Goal: Task Accomplishment & Management: Manage account settings

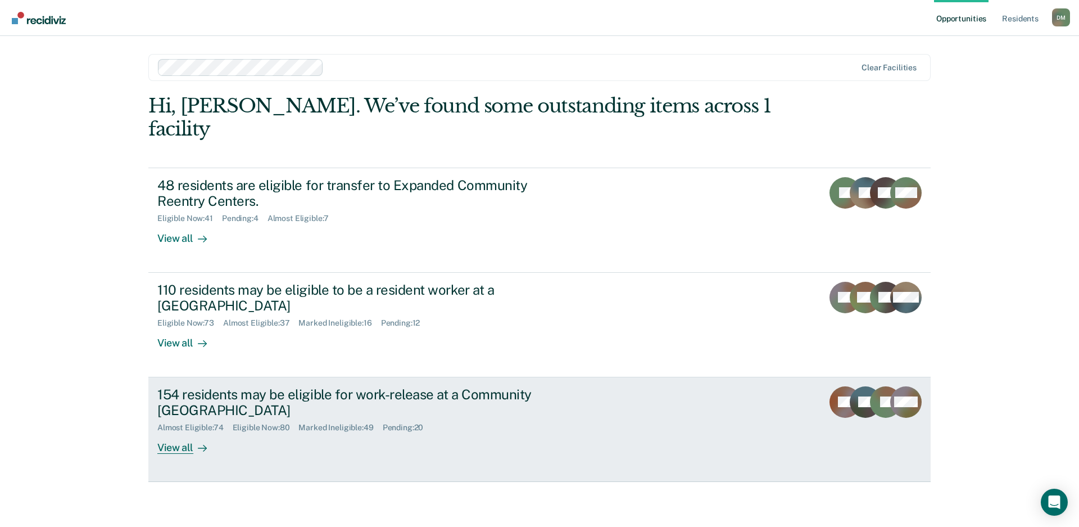
click at [515, 410] on div "154 residents may be eligible for work-release at a Community Reentry Center Al…" at bounding box center [368, 420] width 422 height 68
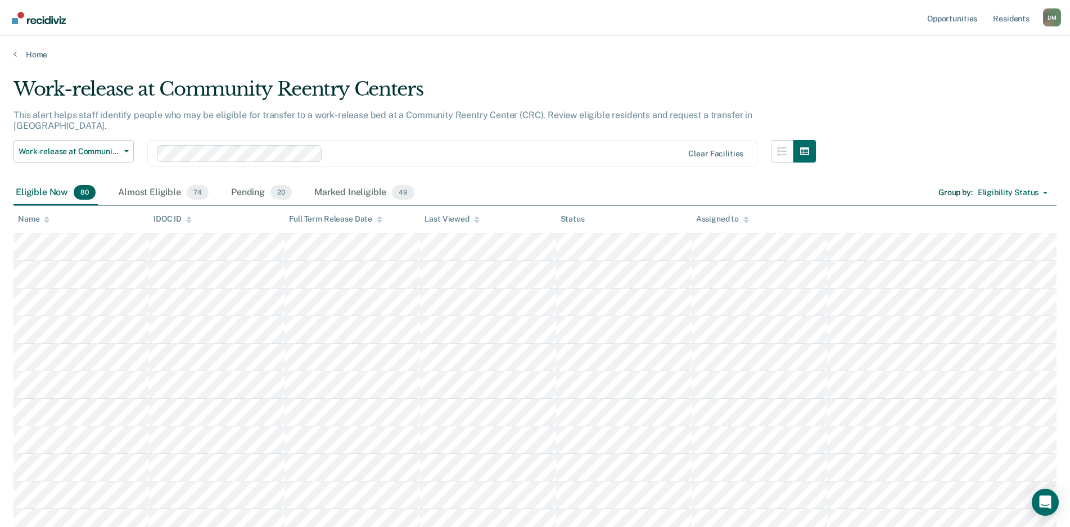
click at [475, 222] on div at bounding box center [477, 219] width 6 height 10
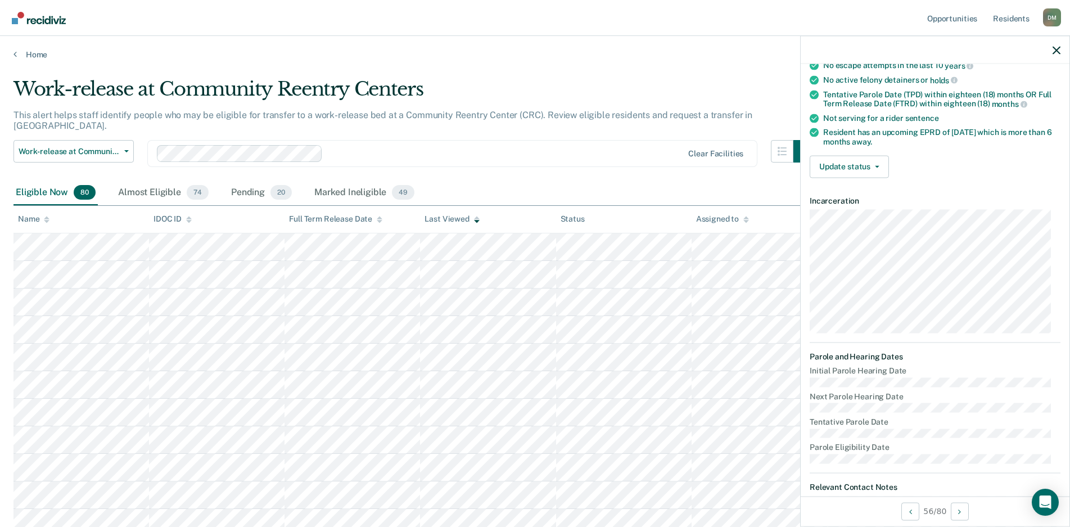
scroll to position [393, 0]
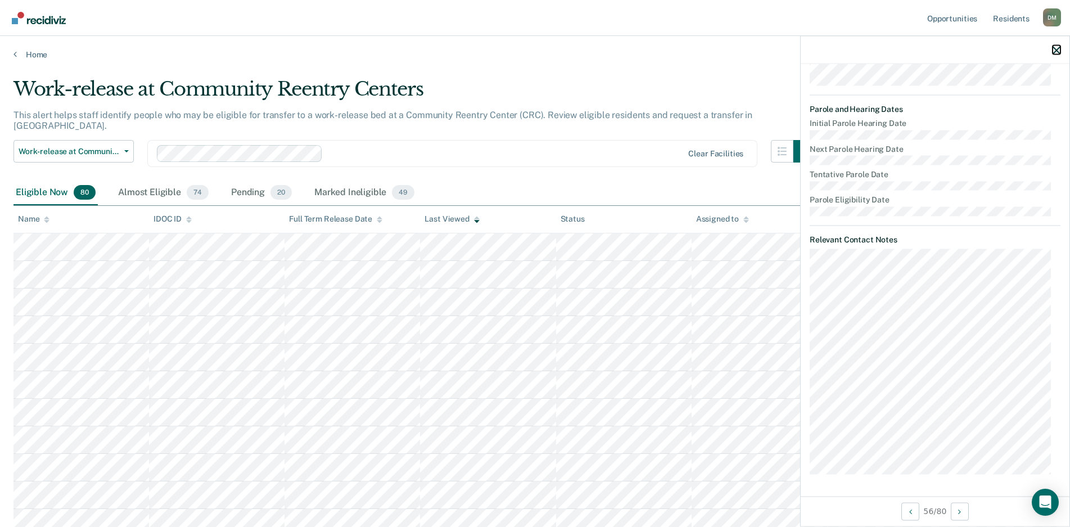
click at [1057, 54] on icon "button" at bounding box center [1056, 50] width 8 height 8
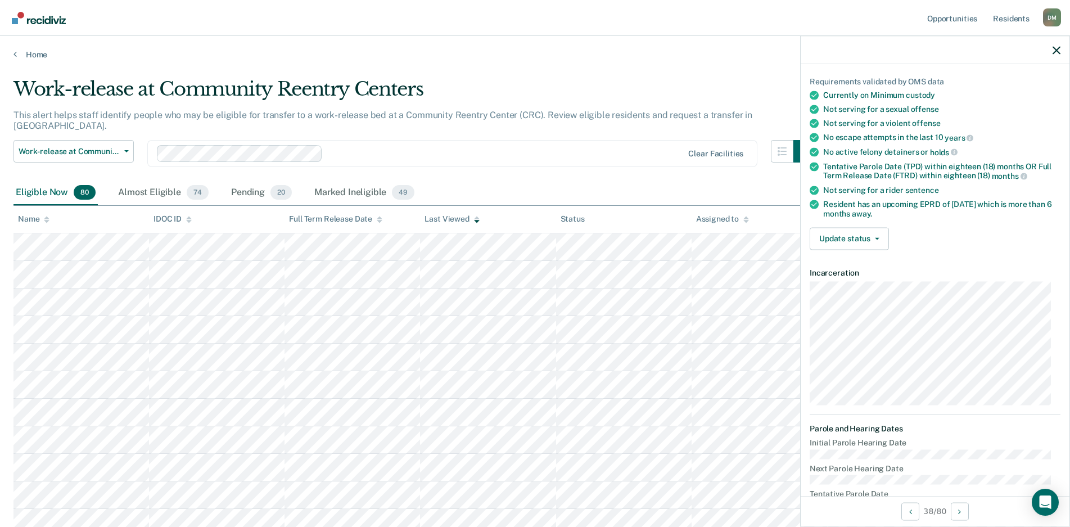
scroll to position [0, 0]
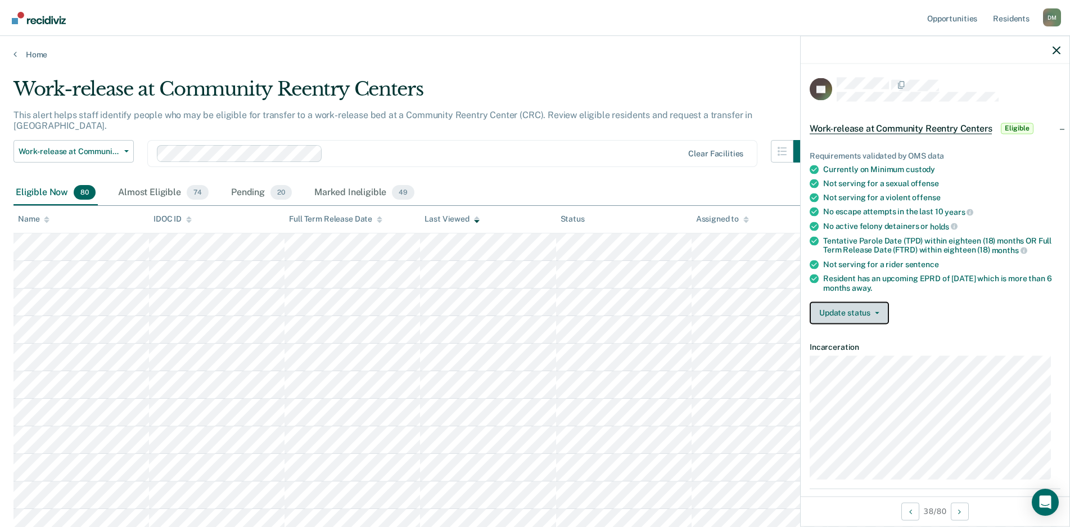
click at [867, 318] on button "Update status" at bounding box center [848, 312] width 79 height 22
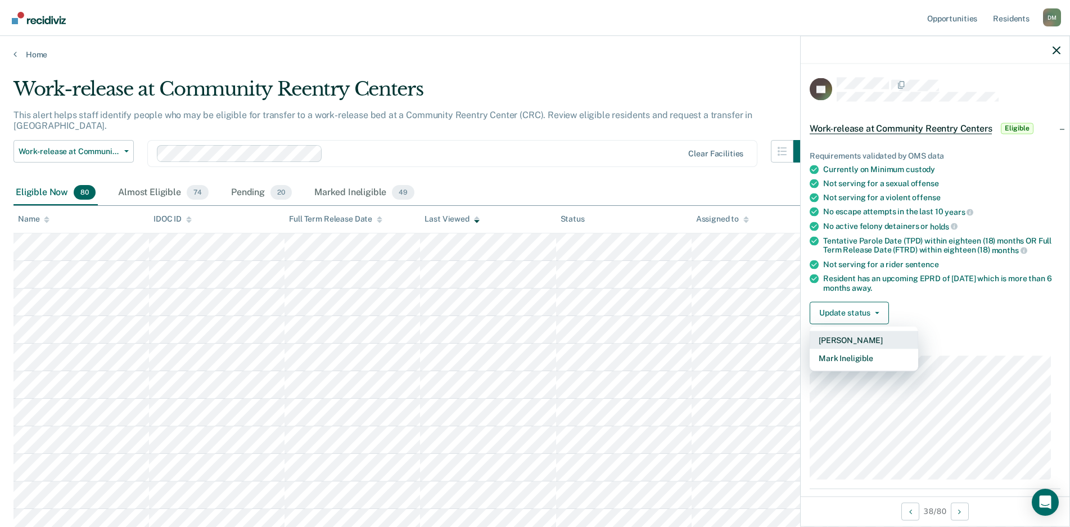
click at [844, 340] on button "[PERSON_NAME]" at bounding box center [863, 339] width 108 height 18
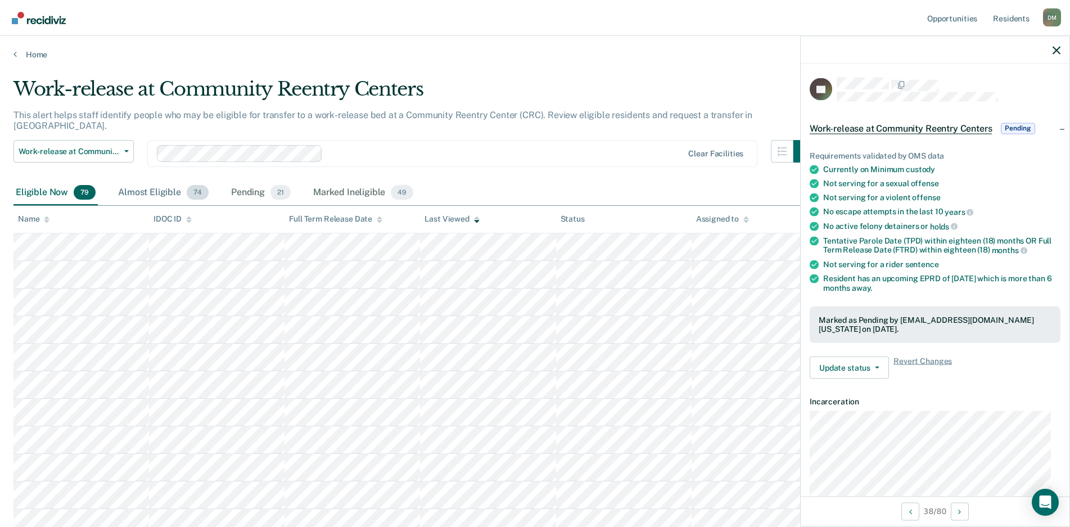
click at [140, 181] on div "Almost Eligible 74" at bounding box center [163, 192] width 95 height 25
click at [1054, 48] on icon "button" at bounding box center [1056, 50] width 8 height 8
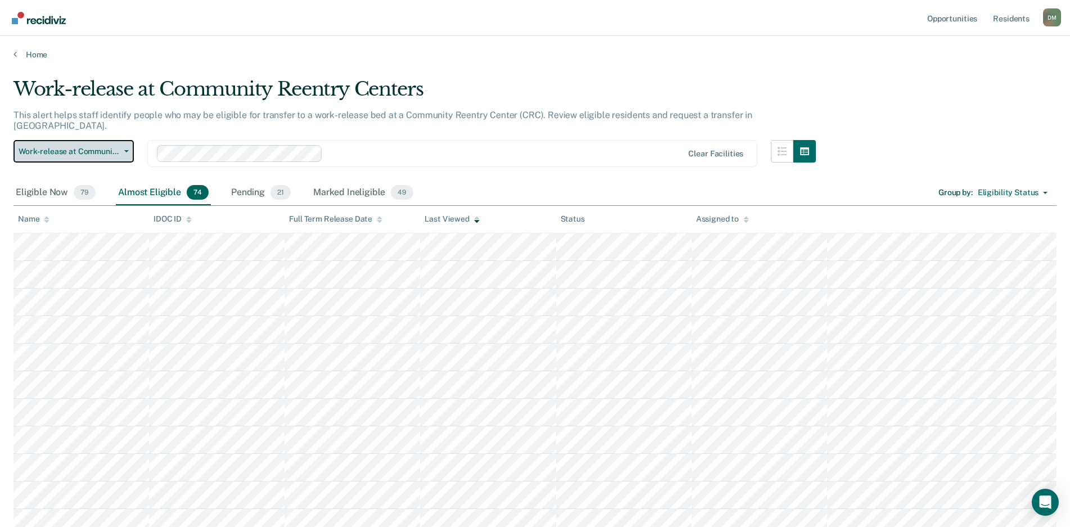
click at [89, 147] on span "Work-release at Community Reentry Centers" at bounding box center [69, 152] width 101 height 10
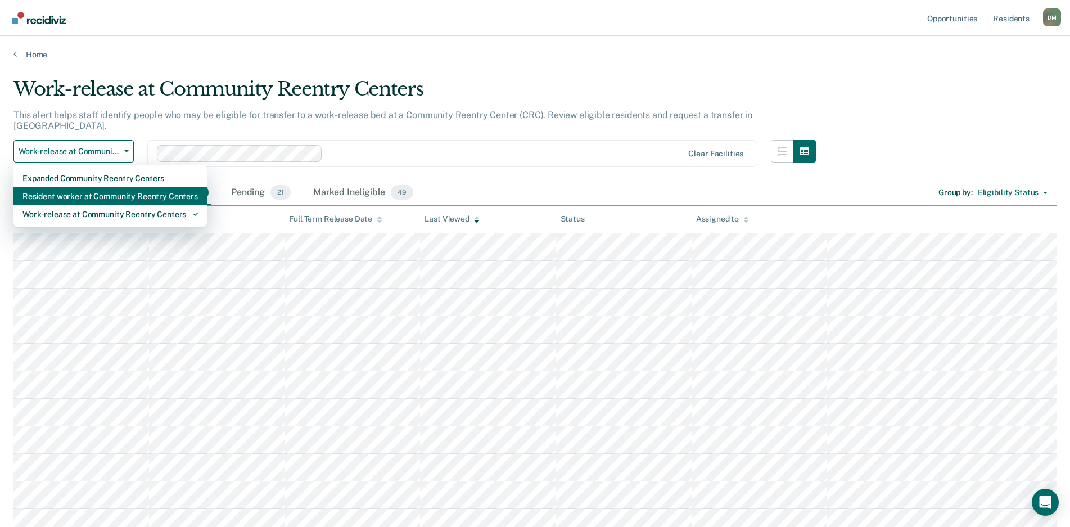
click at [75, 187] on div "Resident worker at Community Reentry Centers" at bounding box center [109, 196] width 175 height 18
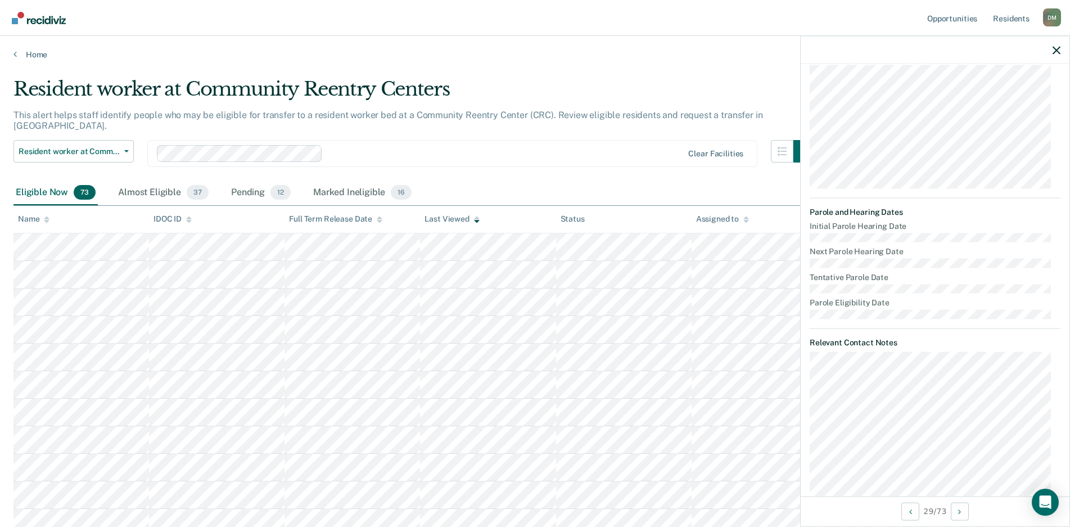
scroll to position [333, 0]
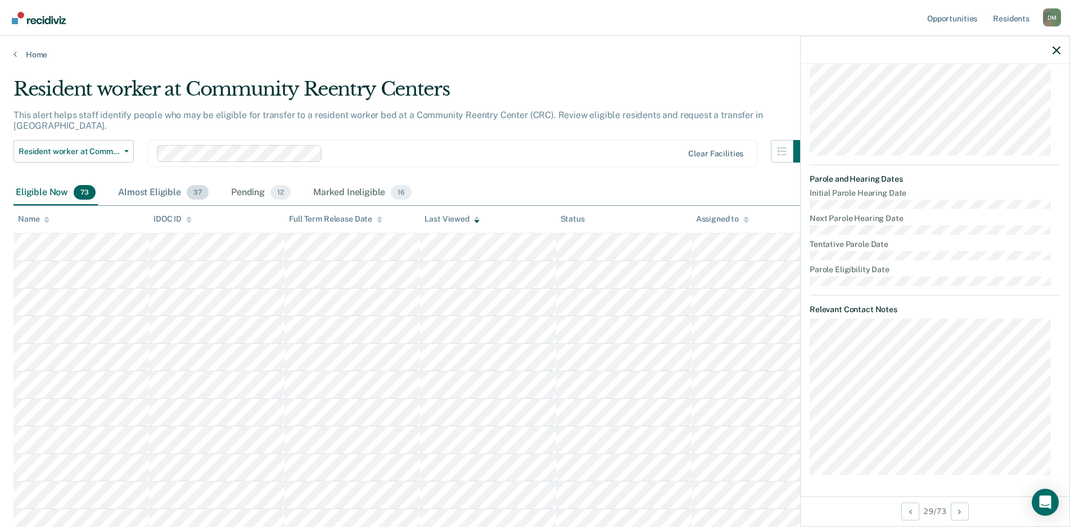
click at [153, 183] on div "Almost Eligible 37" at bounding box center [163, 192] width 95 height 25
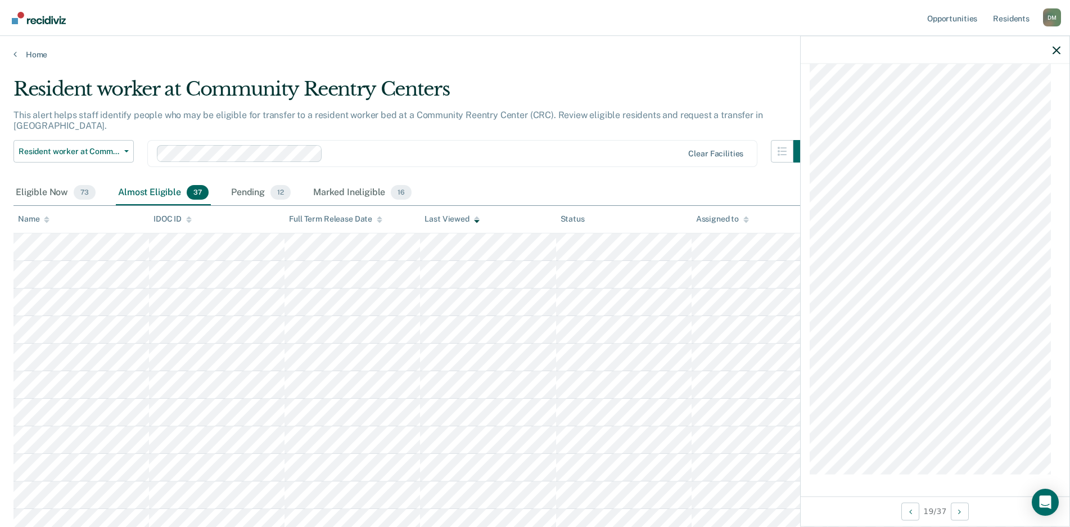
scroll to position [780, 0]
click at [1054, 52] on icon "button" at bounding box center [1056, 50] width 8 height 8
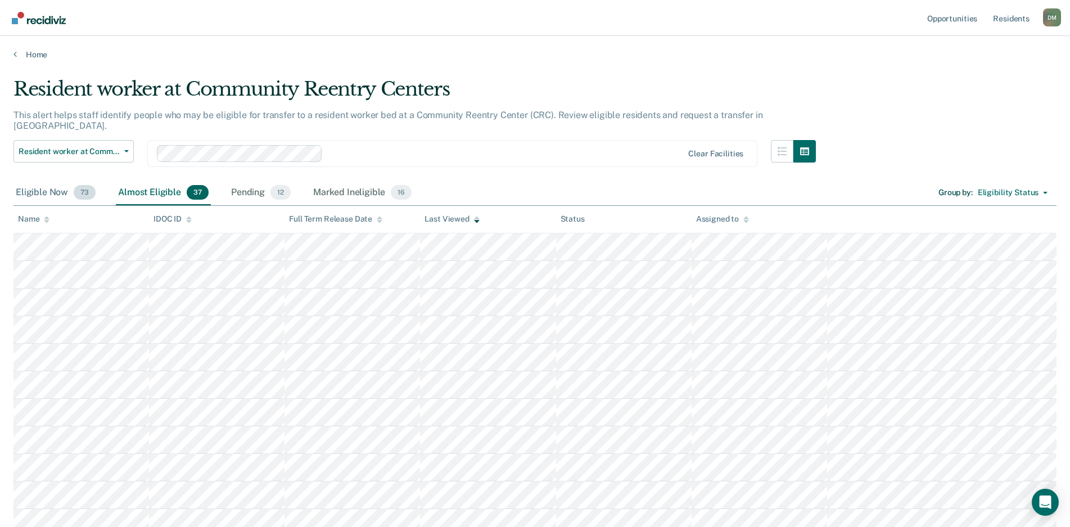
click at [28, 180] on div "Eligible Now 73" at bounding box center [55, 192] width 84 height 25
